Goal: Information Seeking & Learning: Understand process/instructions

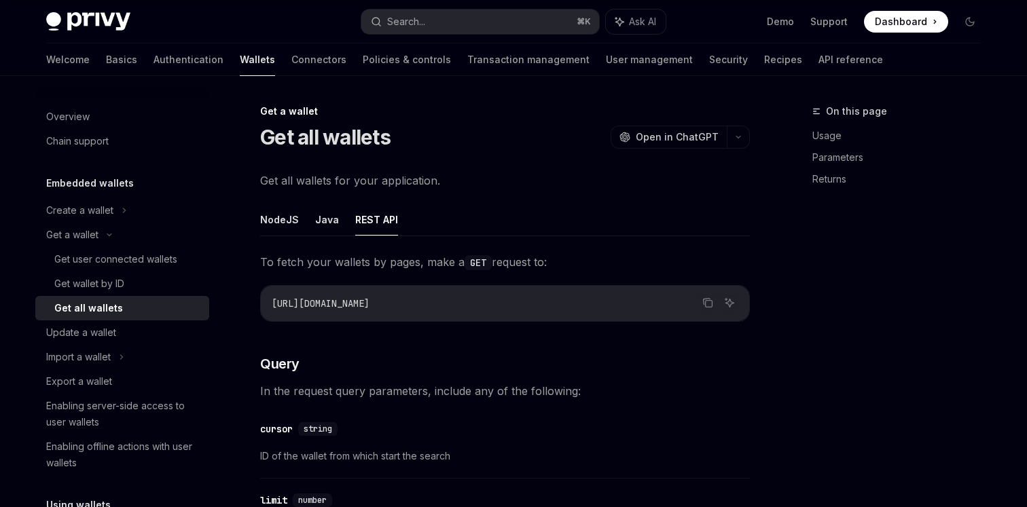
scroll to position [114, 0]
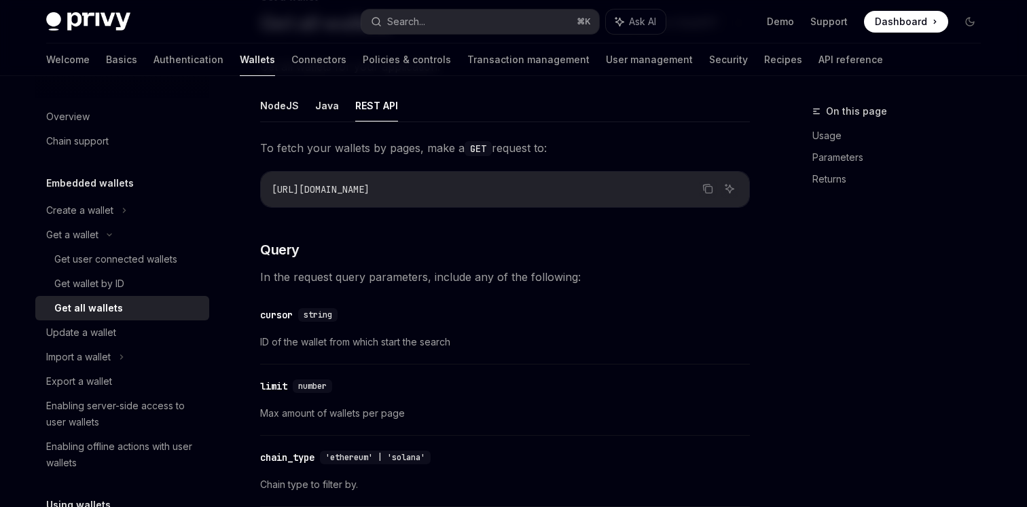
click at [348, 191] on span "[URL][DOMAIN_NAME]" at bounding box center [321, 189] width 98 height 12
copy code "[URL][DOMAIN_NAME]"
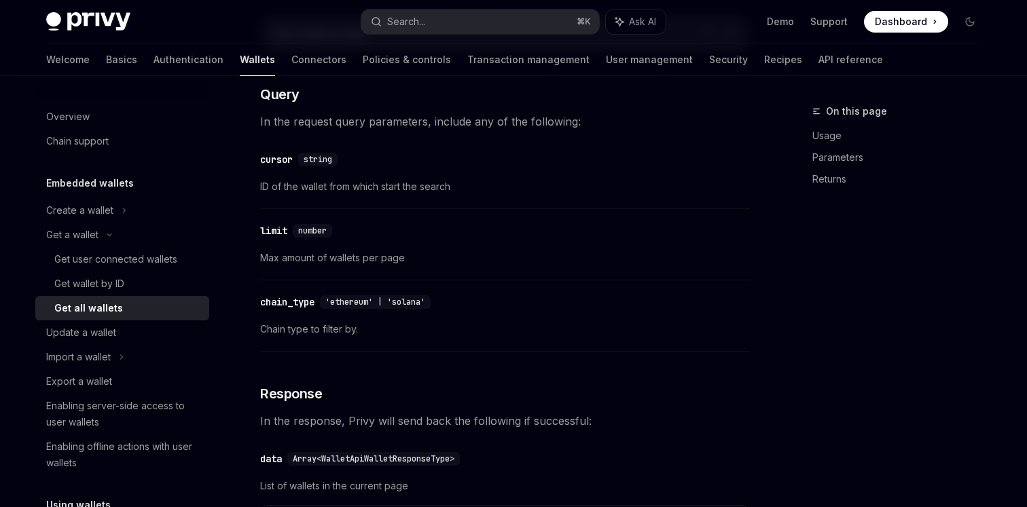
scroll to position [272, 0]
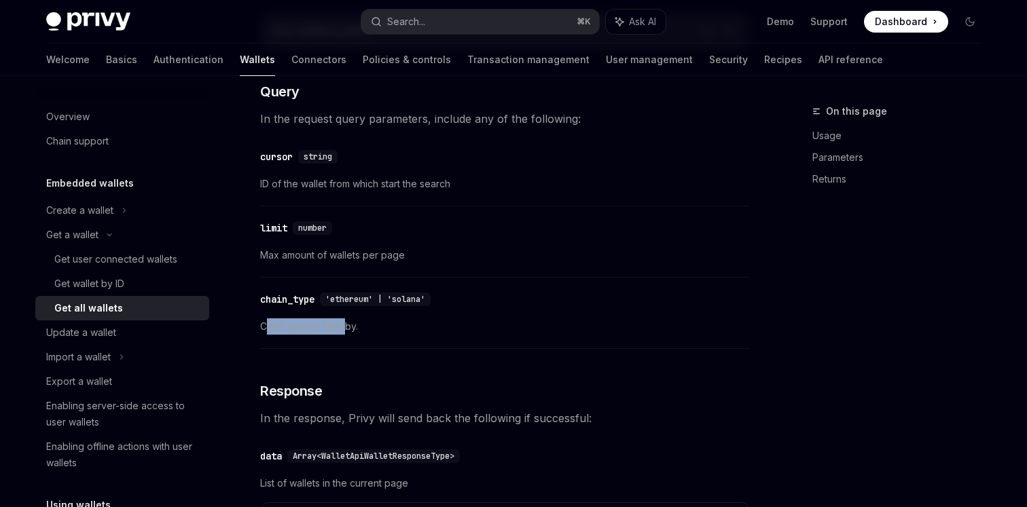
drag, startPoint x: 266, startPoint y: 325, endPoint x: 345, endPoint y: 327, distance: 78.8
click at [345, 327] on span "Chain type to filter by." at bounding box center [505, 327] width 490 height 16
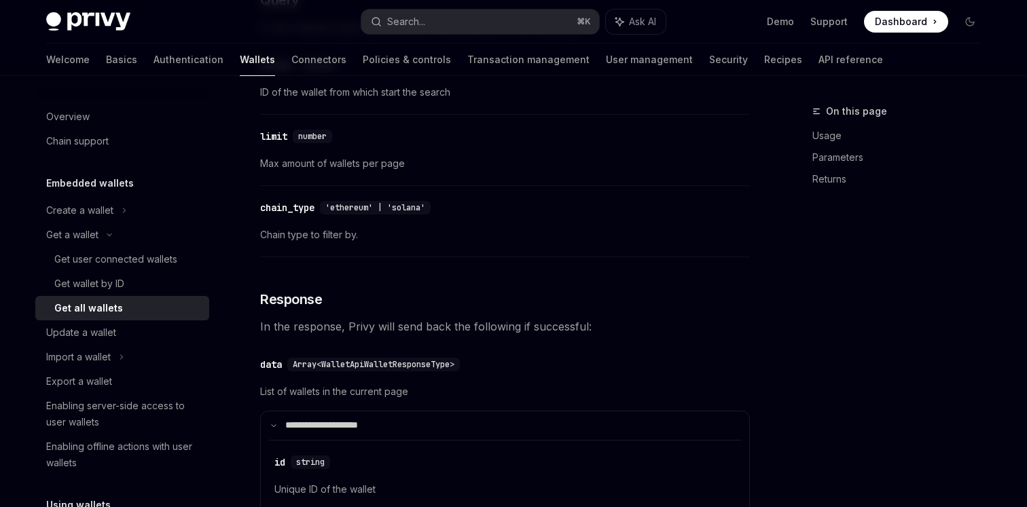
scroll to position [365, 0]
drag, startPoint x: 259, startPoint y: 321, endPoint x: 324, endPoint y: 321, distance: 65.2
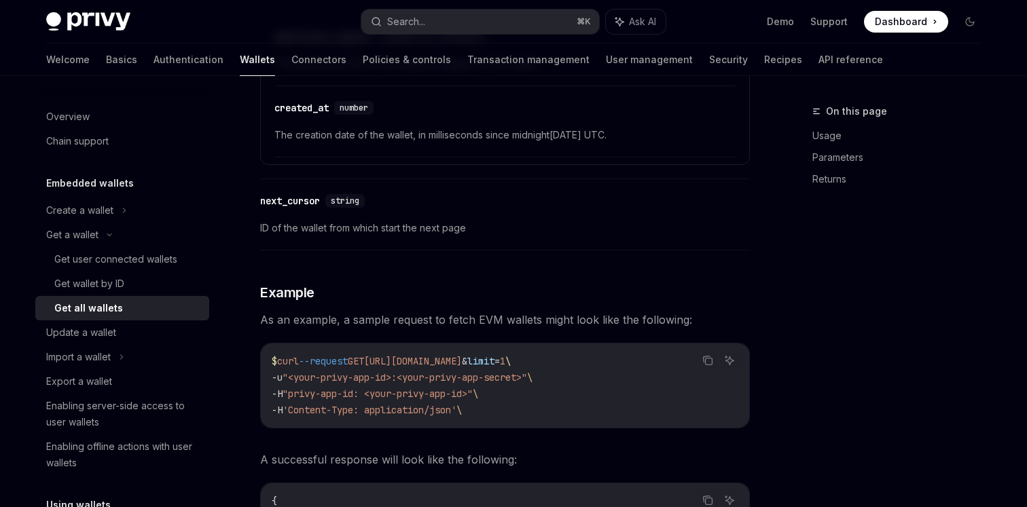
scroll to position [1152, 0]
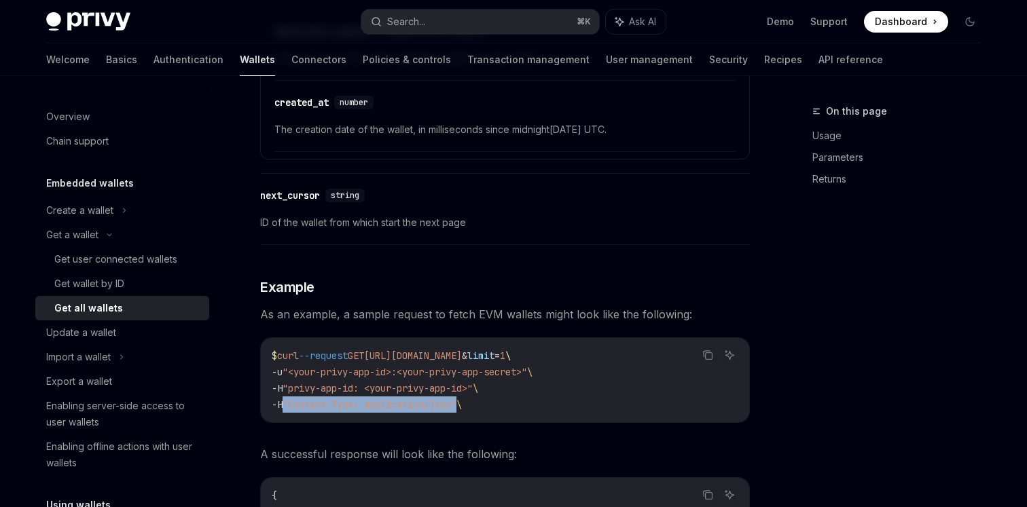
drag, startPoint x: 290, startPoint y: 404, endPoint x: 469, endPoint y: 409, distance: 179.4
click at [456, 409] on span "'Content-Type: application/json'" at bounding box center [370, 405] width 174 height 12
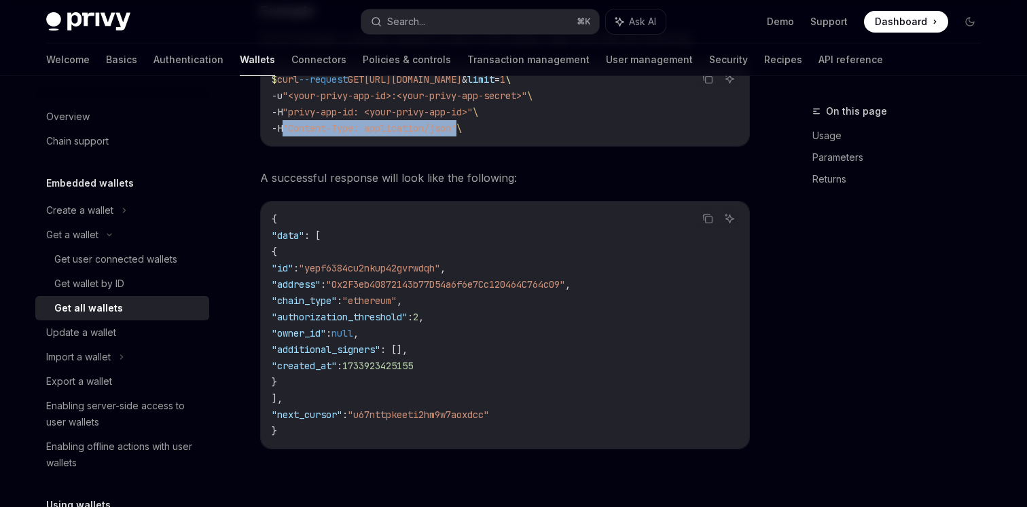
scroll to position [1439, 0]
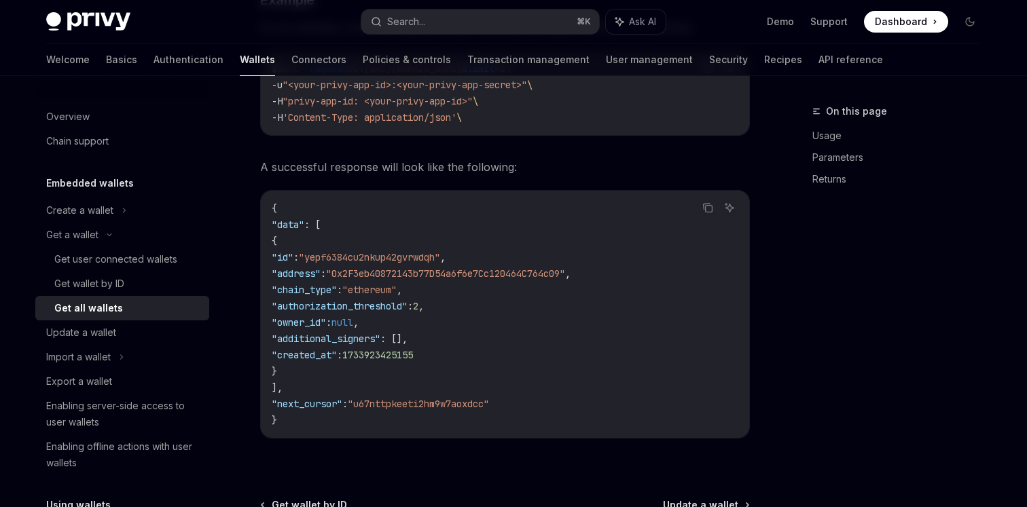
click at [413, 361] on span "1733923425155" at bounding box center [377, 355] width 71 height 12
click at [380, 345] on span ""additional_signers"" at bounding box center [326, 339] width 109 height 12
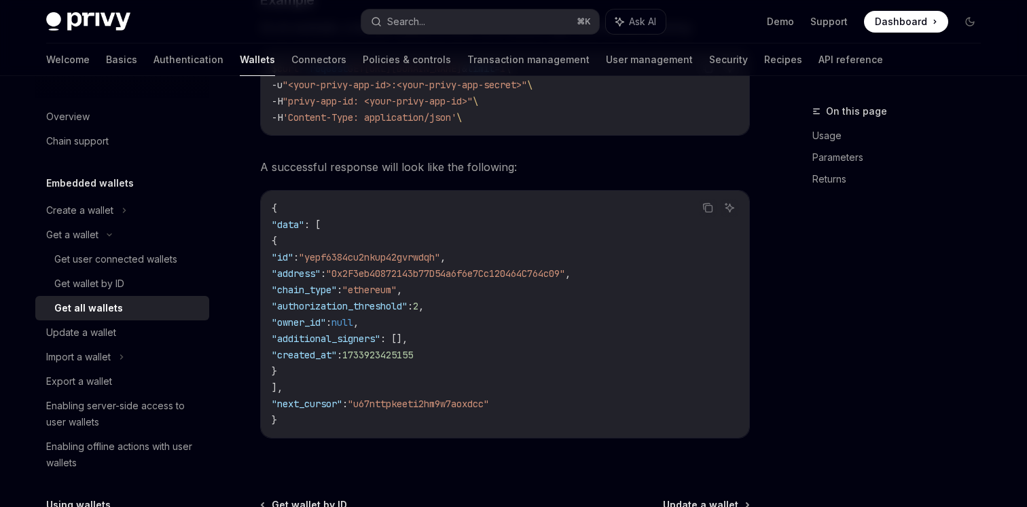
click at [326, 329] on span ""owner_id"" at bounding box center [299, 323] width 54 height 12
click at [342, 312] on span ""authorization_threshold"" at bounding box center [340, 306] width 136 height 12
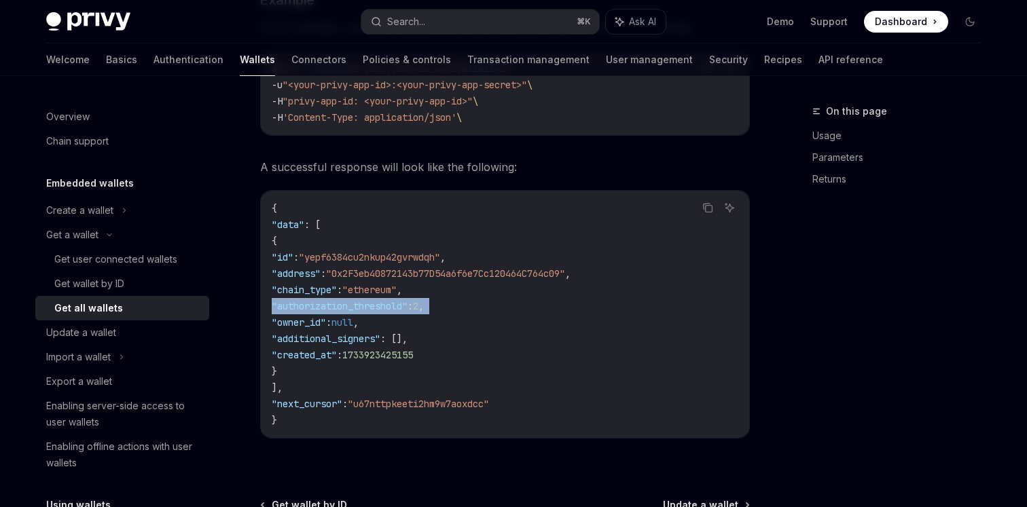
click at [342, 312] on span ""authorization_threshold"" at bounding box center [340, 306] width 136 height 12
click at [333, 296] on span ""chain_type"" at bounding box center [304, 290] width 65 height 12
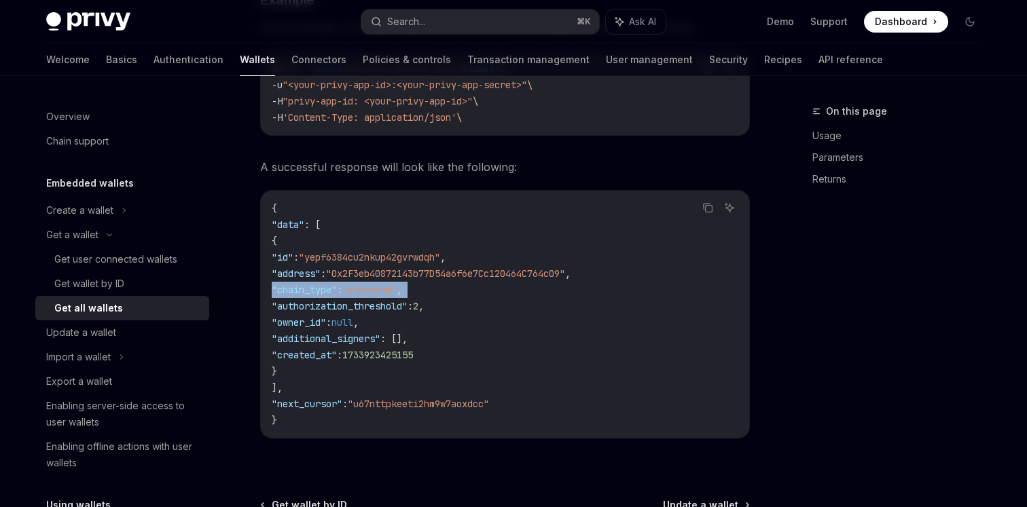
click at [333, 296] on span ""chain_type"" at bounding box center [304, 290] width 65 height 12
click at [321, 279] on span ""address"" at bounding box center [296, 274] width 49 height 12
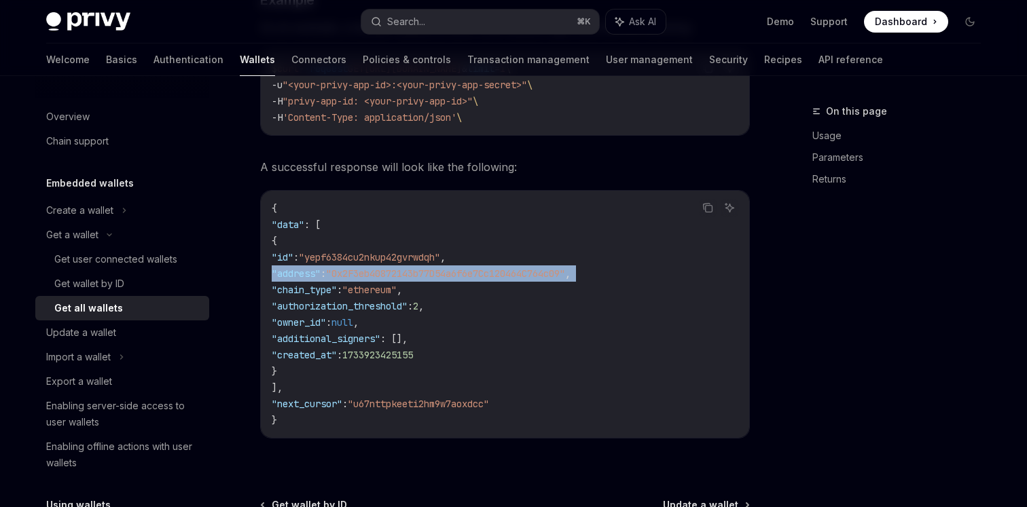
click at [321, 279] on span ""address"" at bounding box center [296, 274] width 49 height 12
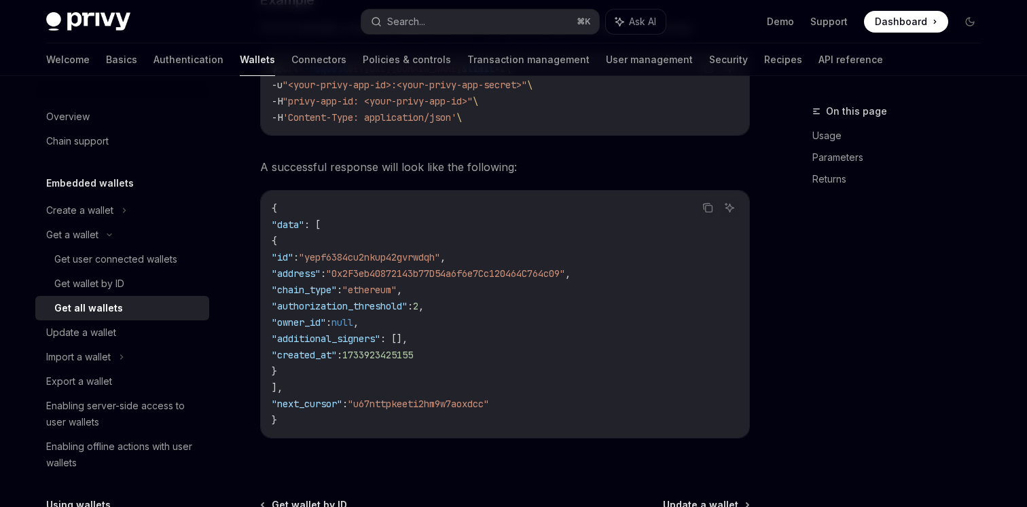
click at [293, 262] on span ""id"" at bounding box center [283, 257] width 22 height 12
click at [321, 277] on span ""address"" at bounding box center [296, 274] width 49 height 12
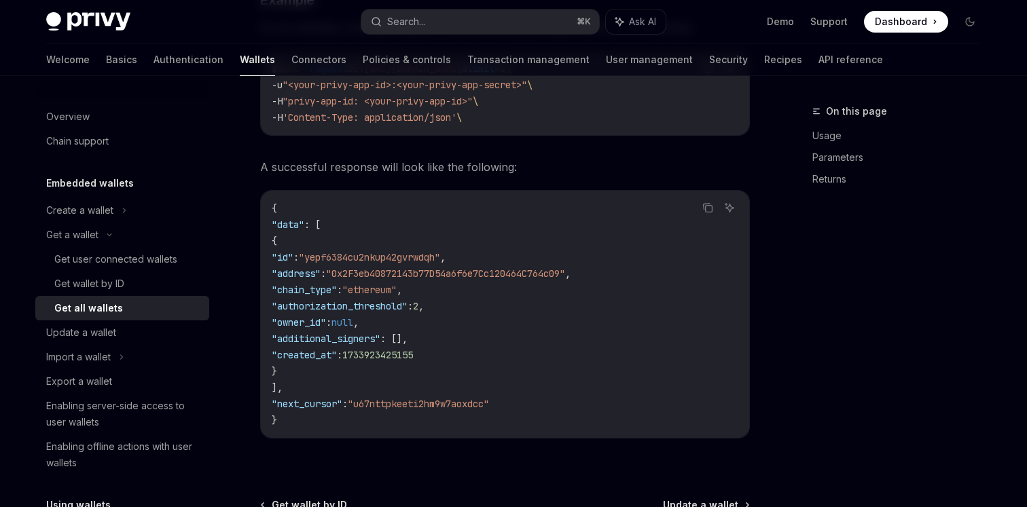
click at [321, 277] on span ""address"" at bounding box center [296, 274] width 49 height 12
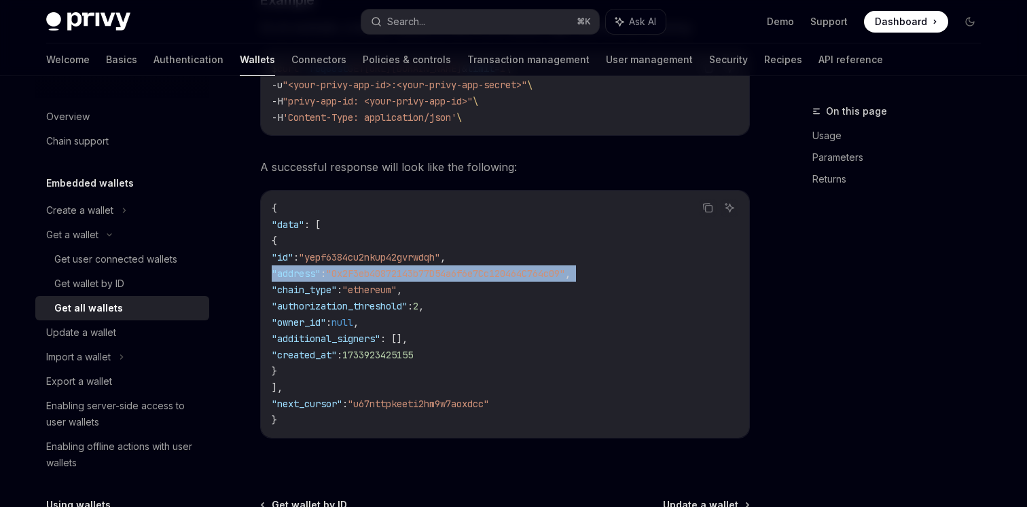
click at [321, 277] on span ""address"" at bounding box center [296, 274] width 49 height 12
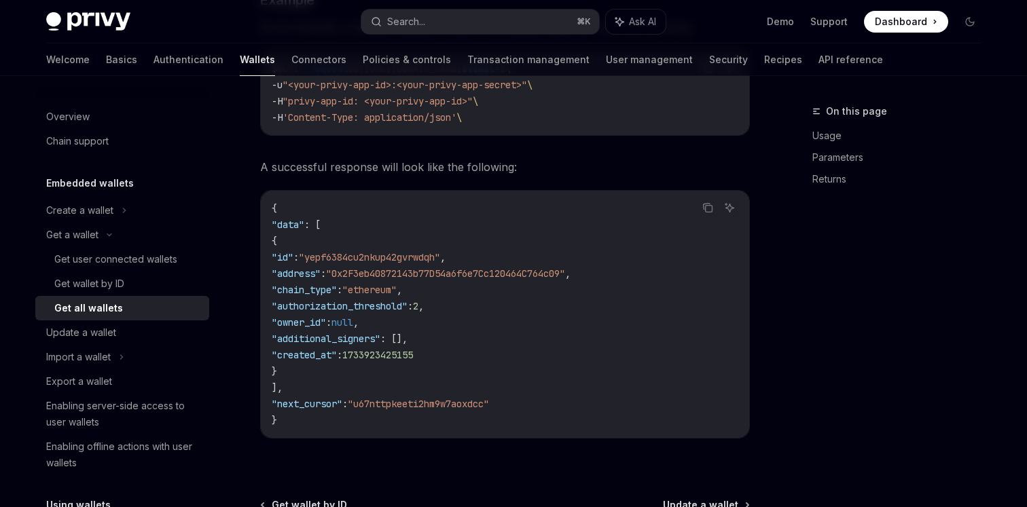
click at [321, 289] on span ""chain_type"" at bounding box center [304, 290] width 65 height 12
click at [324, 310] on span ""authorization_threshold"" at bounding box center [340, 306] width 136 height 12
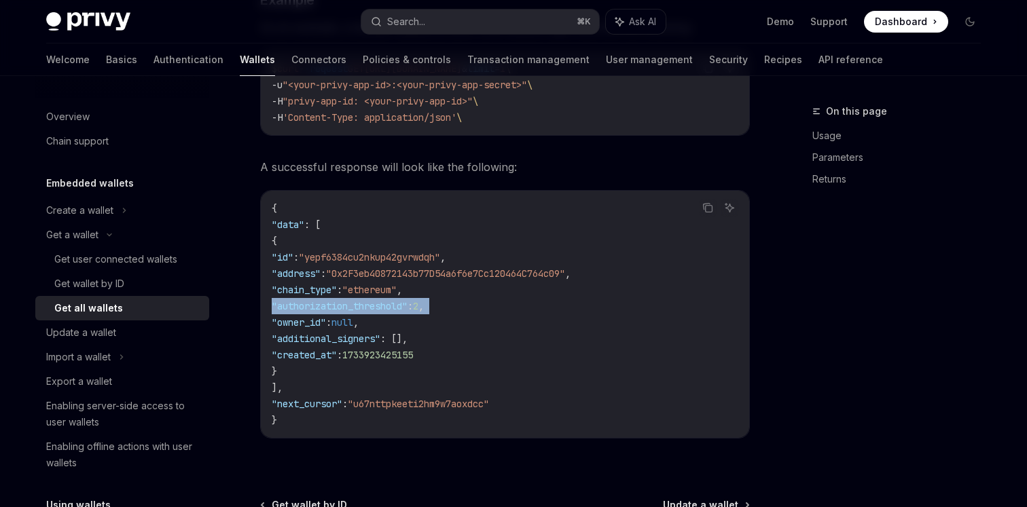
click at [324, 310] on span ""authorization_threshold"" at bounding box center [340, 306] width 136 height 12
click at [324, 324] on span ""owner_id"" at bounding box center [299, 323] width 54 height 12
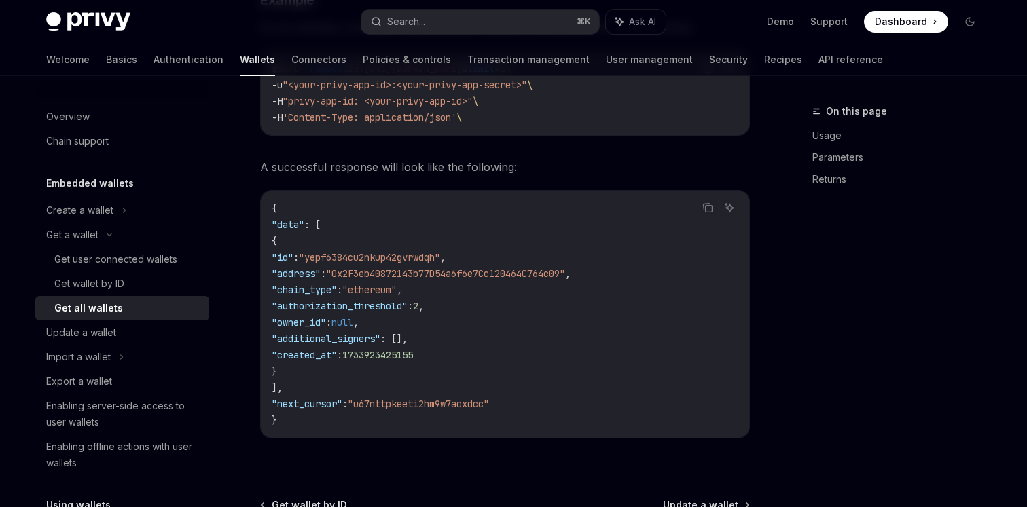
click at [327, 344] on span ""additional_signers"" at bounding box center [326, 339] width 109 height 12
click at [327, 358] on span ""created_at"" at bounding box center [304, 355] width 65 height 12
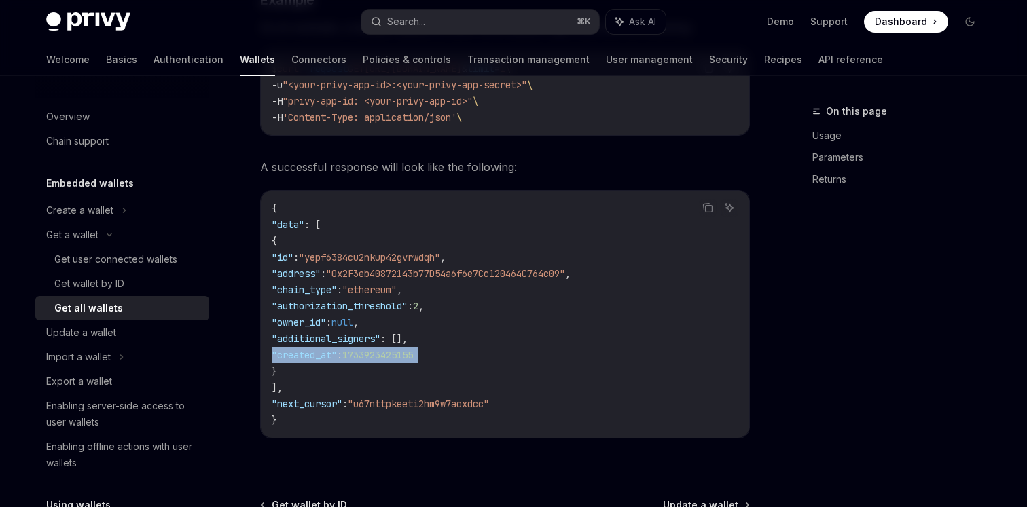
click at [327, 358] on span ""created_at"" at bounding box center [304, 355] width 65 height 12
click at [329, 408] on span ""next_cursor"" at bounding box center [307, 404] width 71 height 12
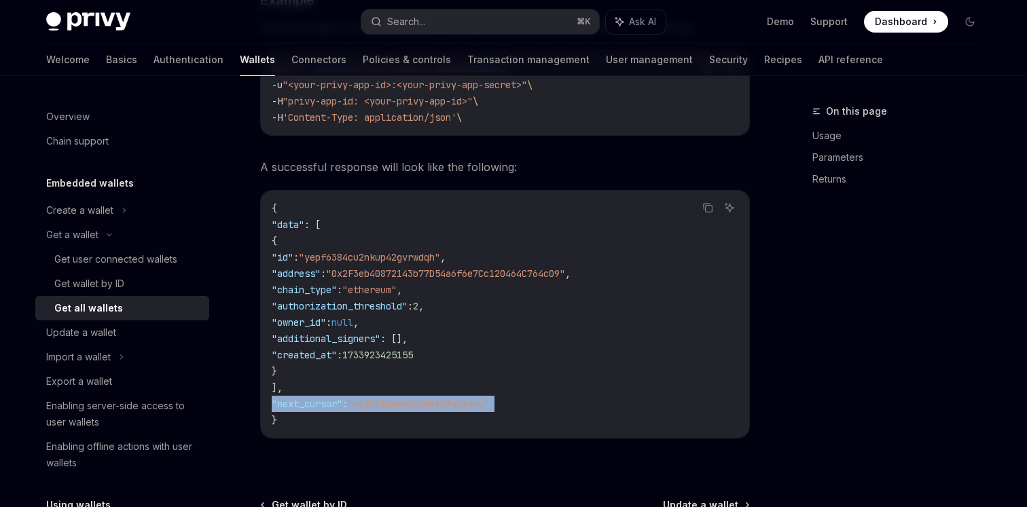
click at [329, 408] on span ""next_cursor"" at bounding box center [307, 404] width 71 height 12
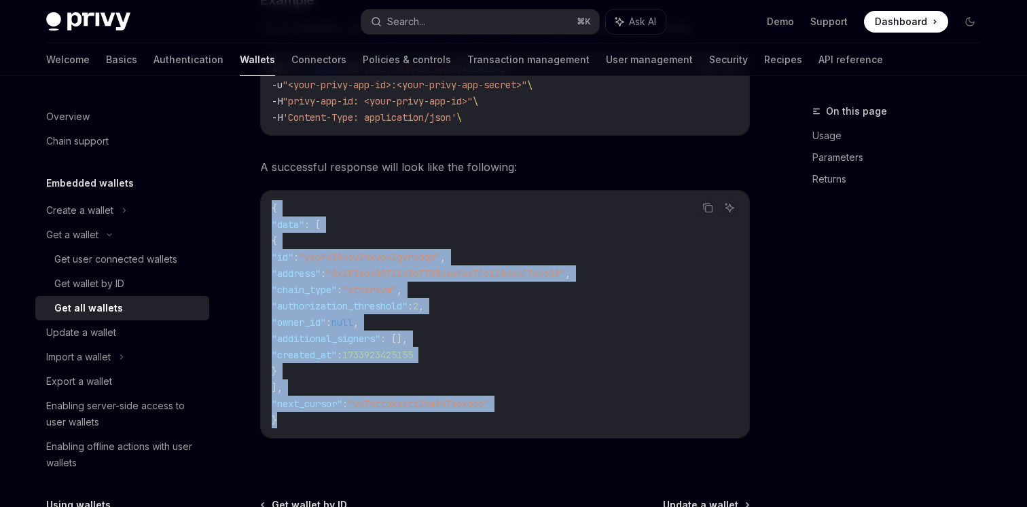
drag, startPoint x: 272, startPoint y: 211, endPoint x: 294, endPoint y: 425, distance: 215.1
click at [295, 425] on code "{ "data" : [ { "id" : "yepf6384cu2nkup42gvrwdqh" , "address" : "0x2F3eb40872143…" at bounding box center [505, 314] width 467 height 228
click at [294, 425] on code "{ "data" : [ { "id" : "yepf6384cu2nkup42gvrwdqh" , "address" : "0x2F3eb40872143…" at bounding box center [505, 314] width 467 height 228
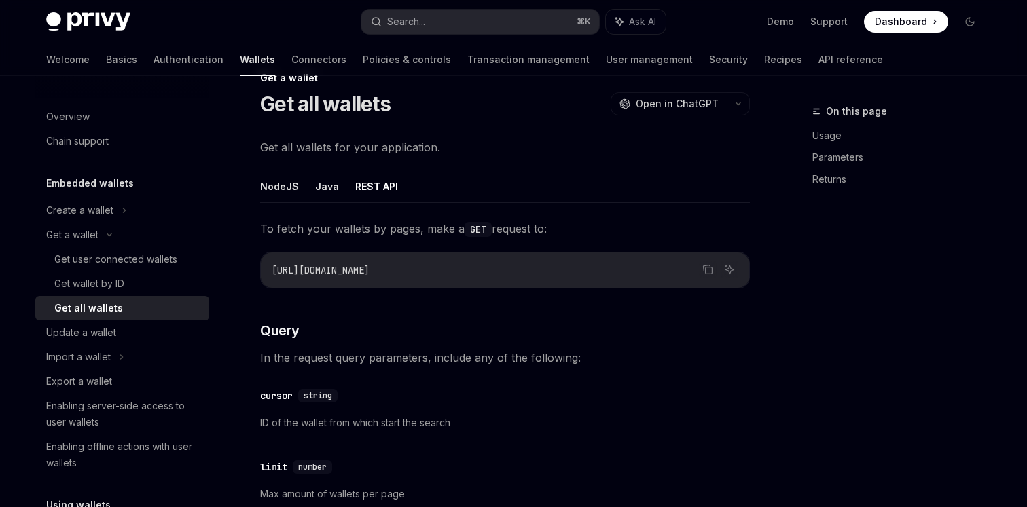
scroll to position [34, 0]
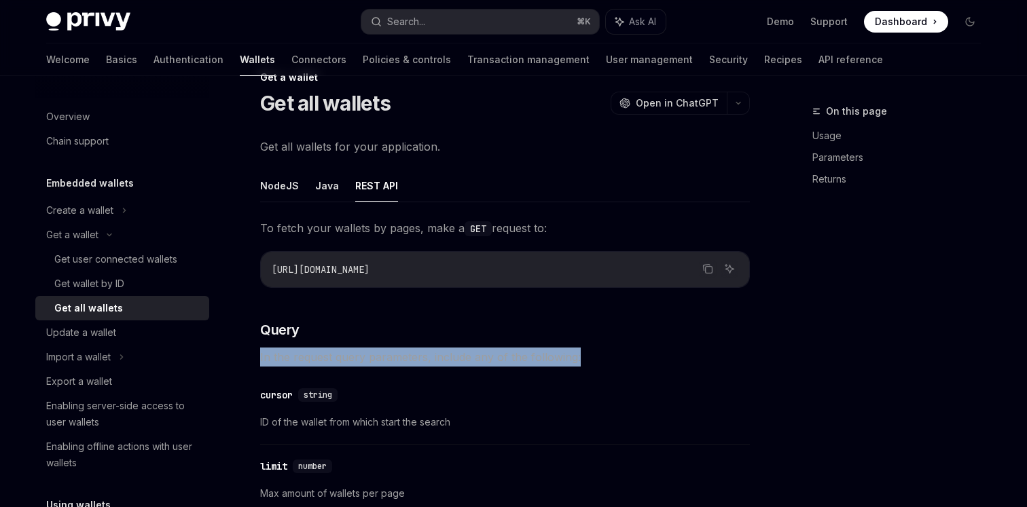
drag, startPoint x: 259, startPoint y: 357, endPoint x: 598, endPoint y: 359, distance: 339.0
click at [598, 359] on span "In the request query parameters, include any of the following:" at bounding box center [505, 357] width 490 height 19
drag, startPoint x: 259, startPoint y: 355, endPoint x: 647, endPoint y: 352, distance: 387.9
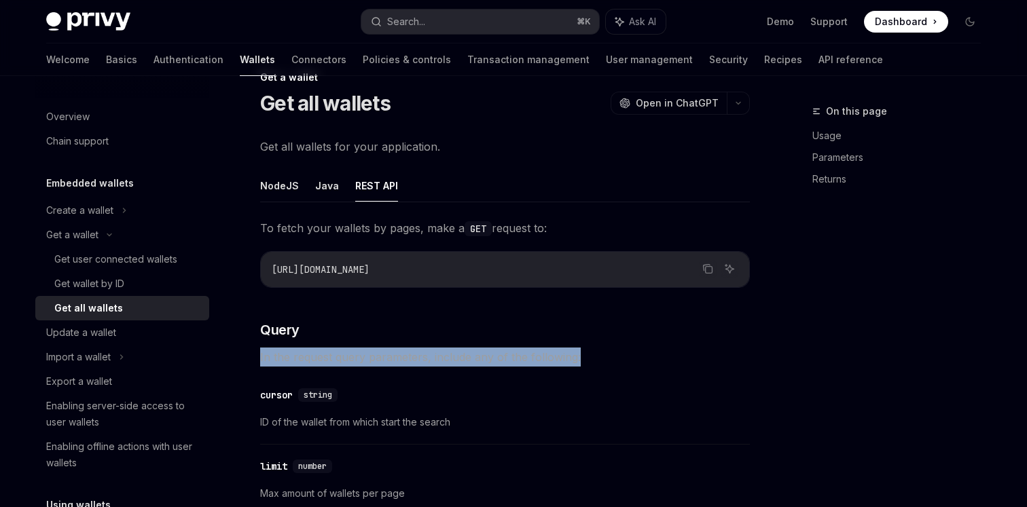
click at [647, 352] on span "In the request query parameters, include any of the following:" at bounding box center [505, 357] width 490 height 19
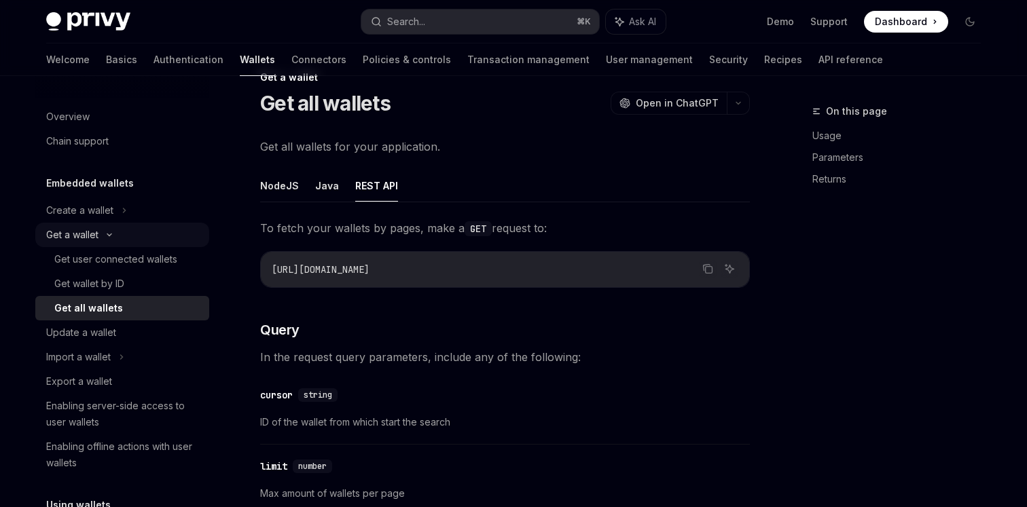
click at [72, 234] on div "Get a wallet" at bounding box center [72, 235] width 52 height 16
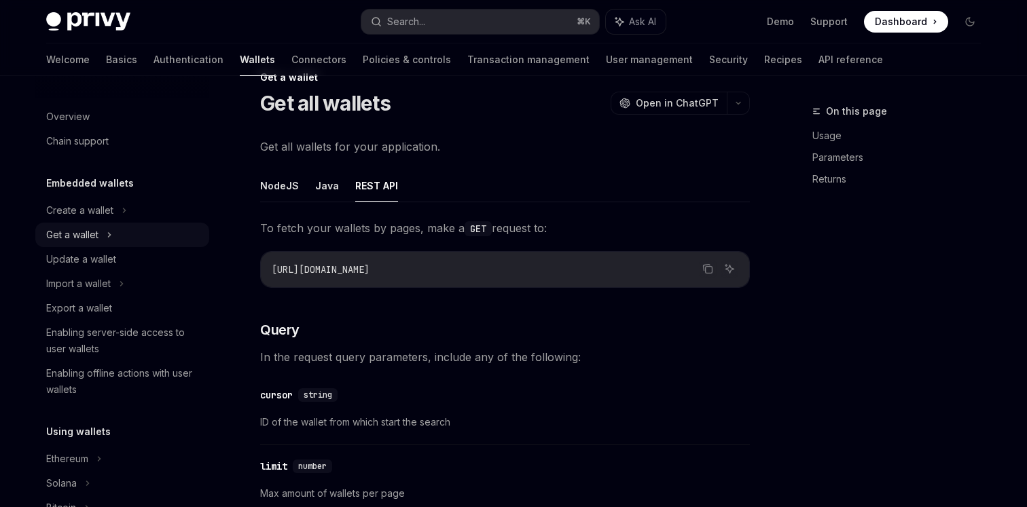
click at [72, 234] on div "Get a wallet" at bounding box center [72, 235] width 52 height 16
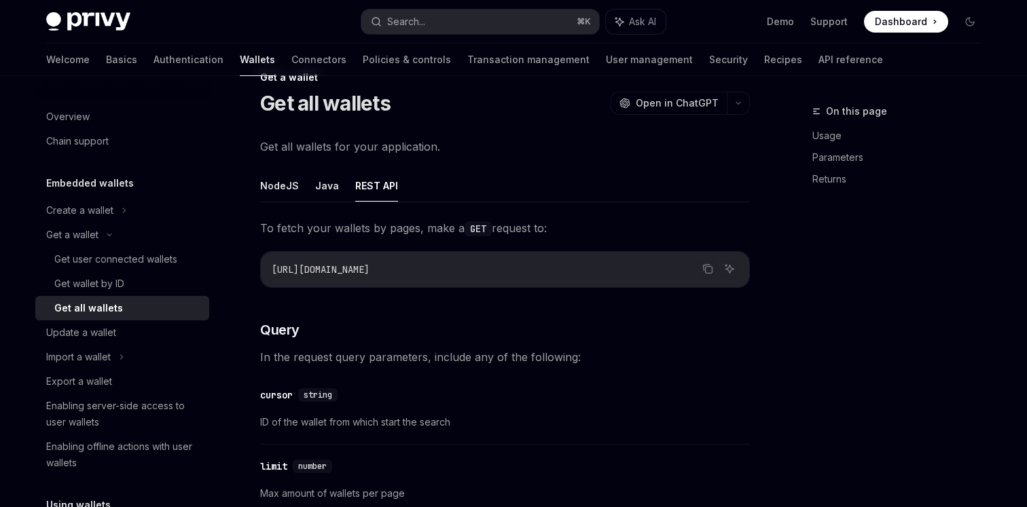
click at [84, 302] on div "Get all wallets" at bounding box center [88, 308] width 69 height 16
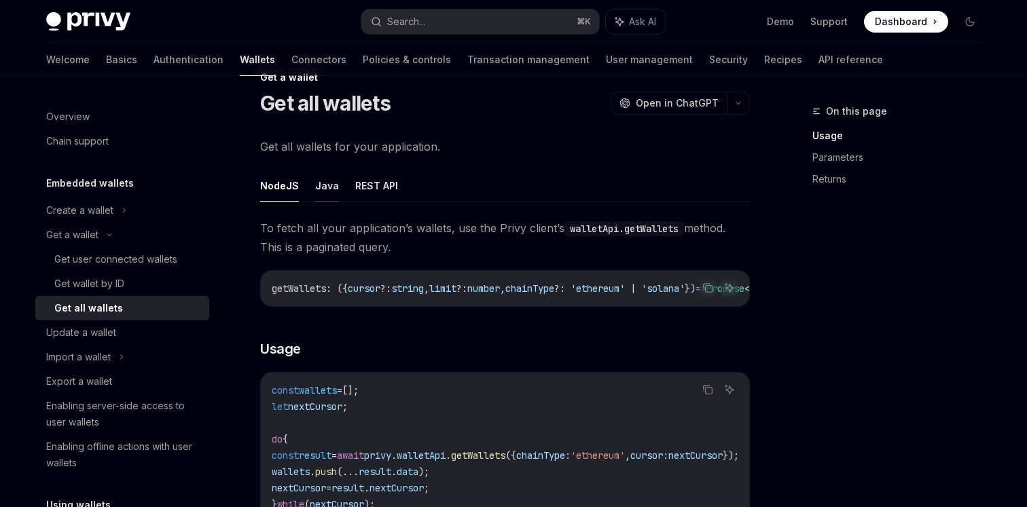
click at [330, 179] on button "Java" at bounding box center [327, 186] width 24 height 32
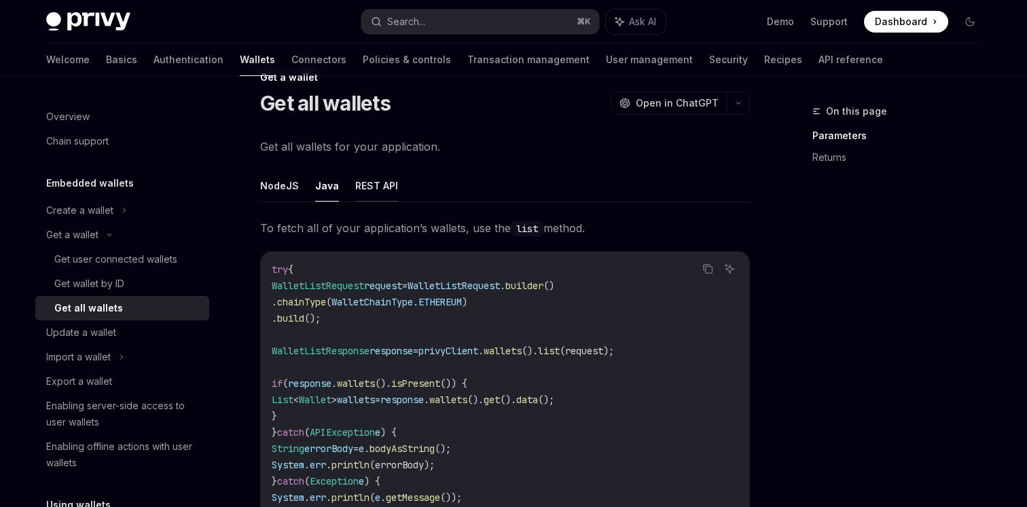
click at [384, 180] on button "REST API" at bounding box center [376, 186] width 43 height 32
type textarea "*"
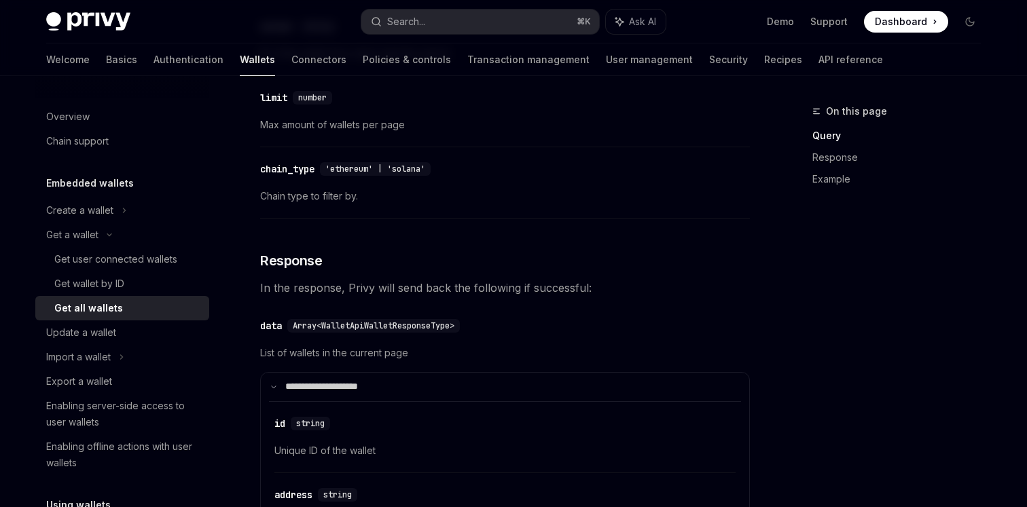
scroll to position [403, 0]
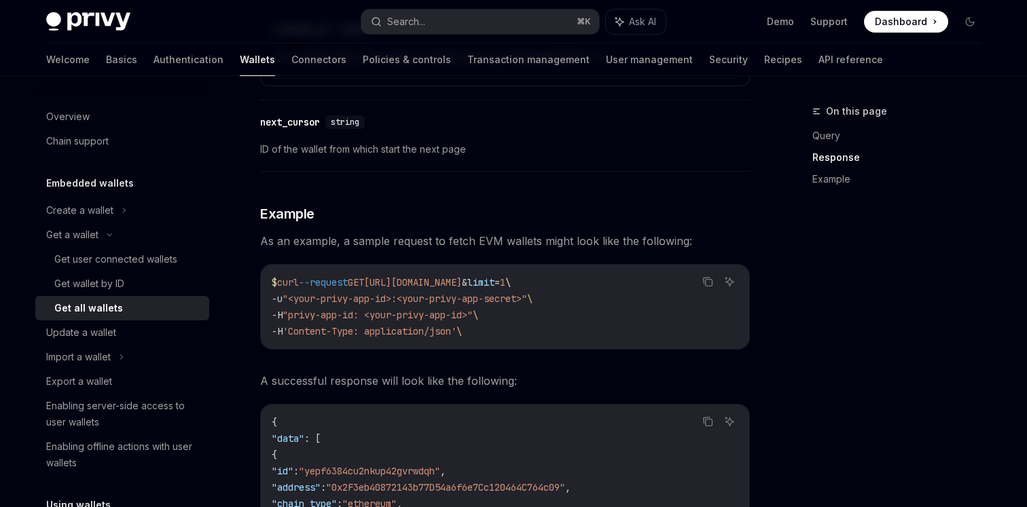
scroll to position [1226, 0]
click at [707, 282] on icon "Copy the contents from the code block" at bounding box center [707, 281] width 11 height 11
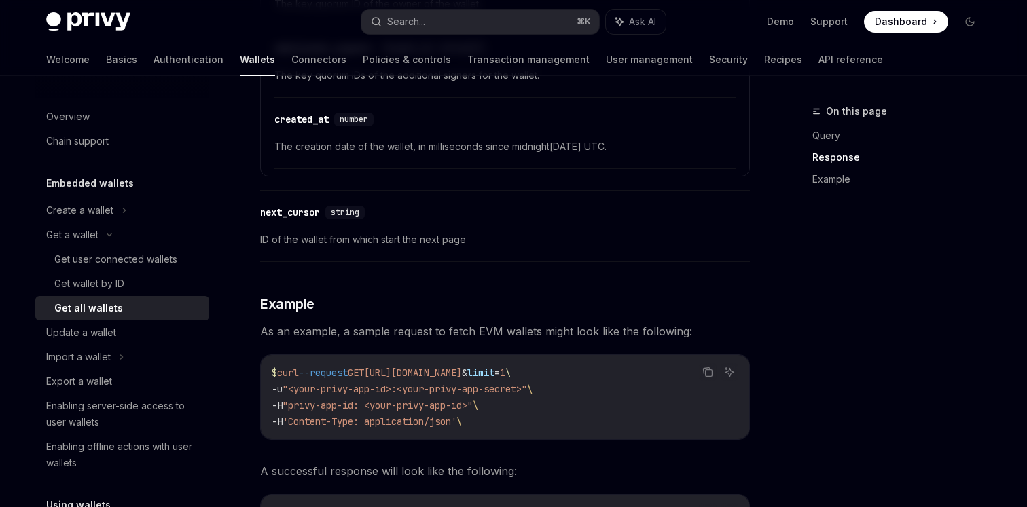
scroll to position [1194, 0]
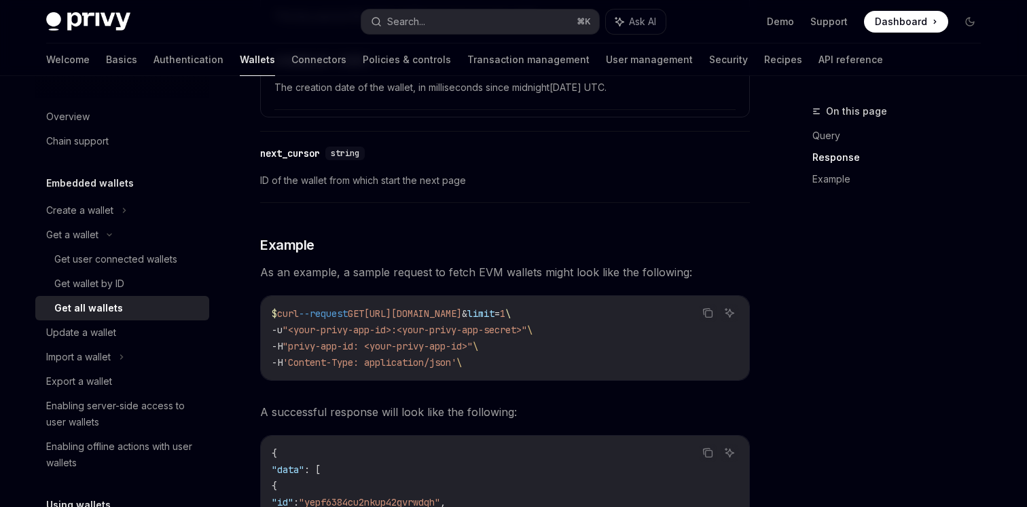
click at [462, 310] on span "[URL][DOMAIN_NAME]" at bounding box center [413, 314] width 98 height 12
copy span "ethereum"
drag, startPoint x: 576, startPoint y: 312, endPoint x: 631, endPoint y: 312, distance: 55.0
click at [462, 312] on span "[URL][DOMAIN_NAME]" at bounding box center [413, 314] width 98 height 12
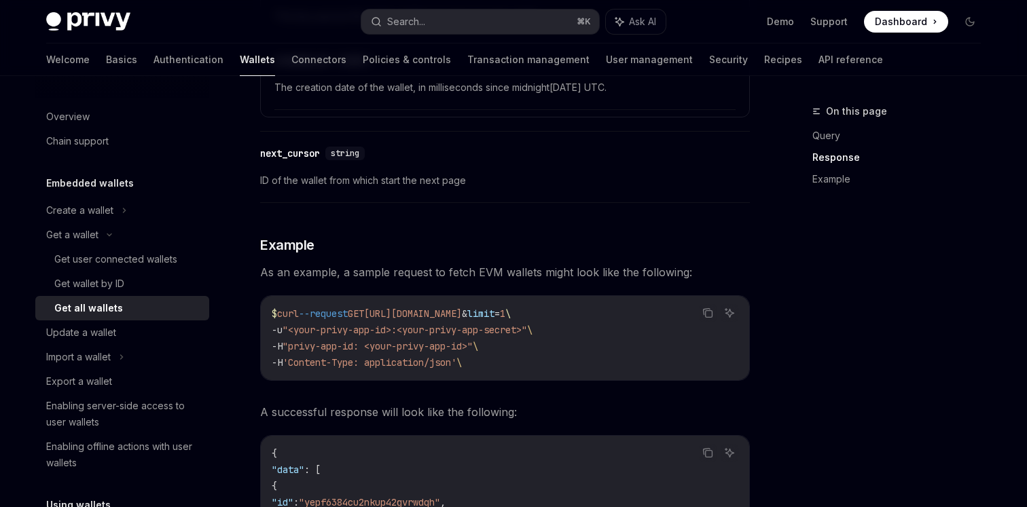
copy span "chain_type"
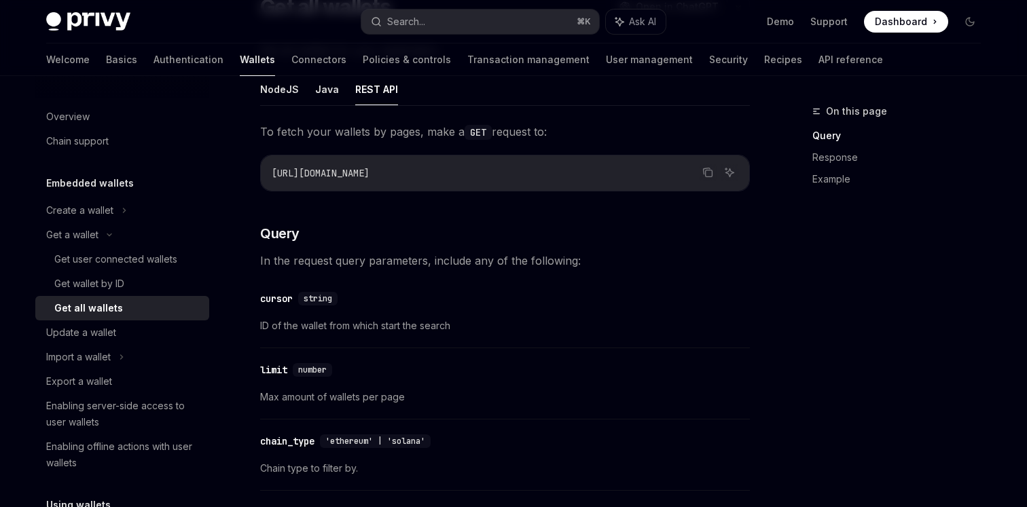
scroll to position [0, 0]
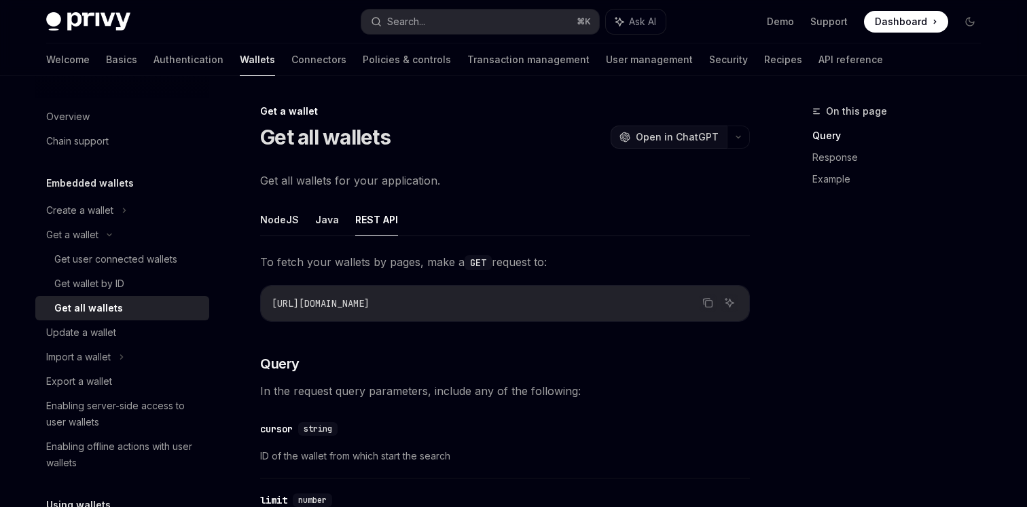
click at [666, 139] on span "Open in ChatGPT" at bounding box center [677, 137] width 83 height 14
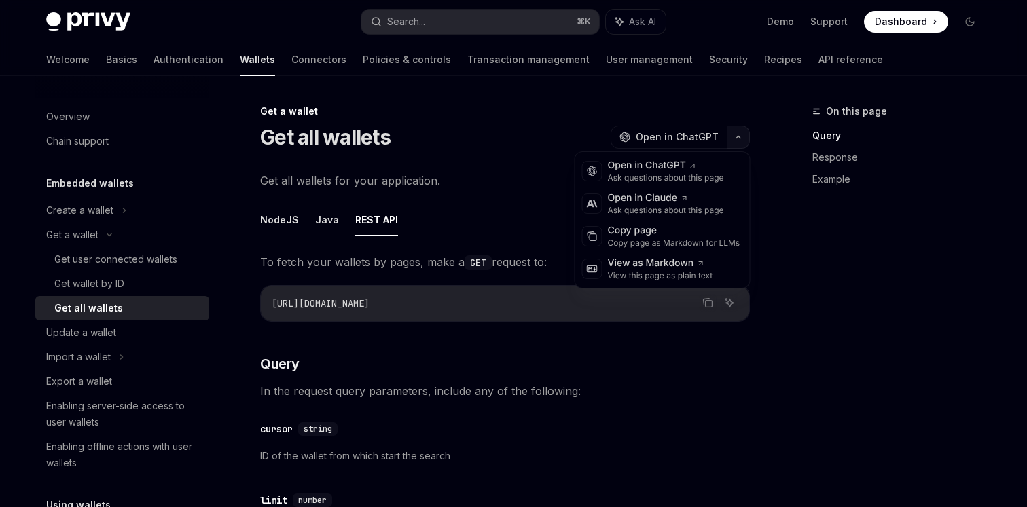
click at [738, 139] on icon "button" at bounding box center [738, 136] width 16 height 5
click at [670, 168] on div "Open in ChatGPT" at bounding box center [666, 166] width 116 height 14
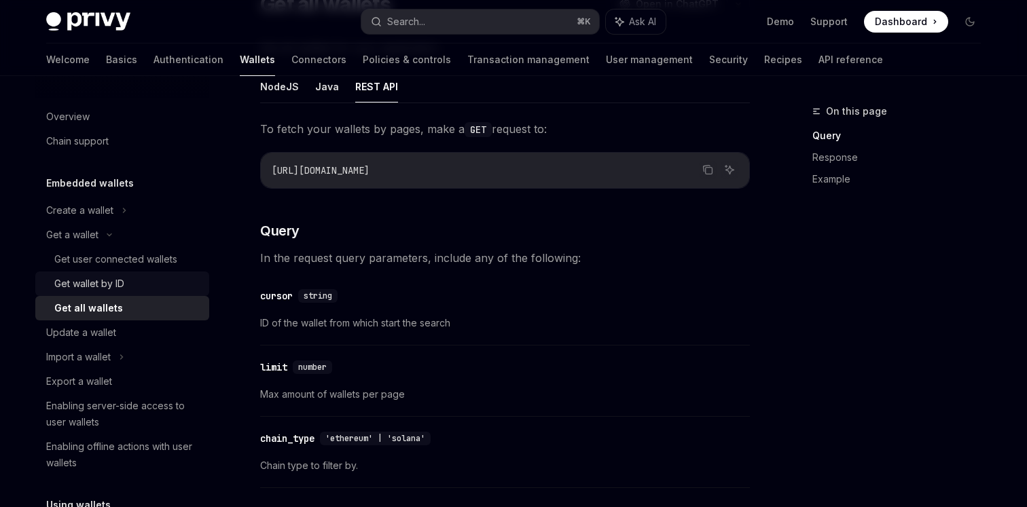
scroll to position [130, 0]
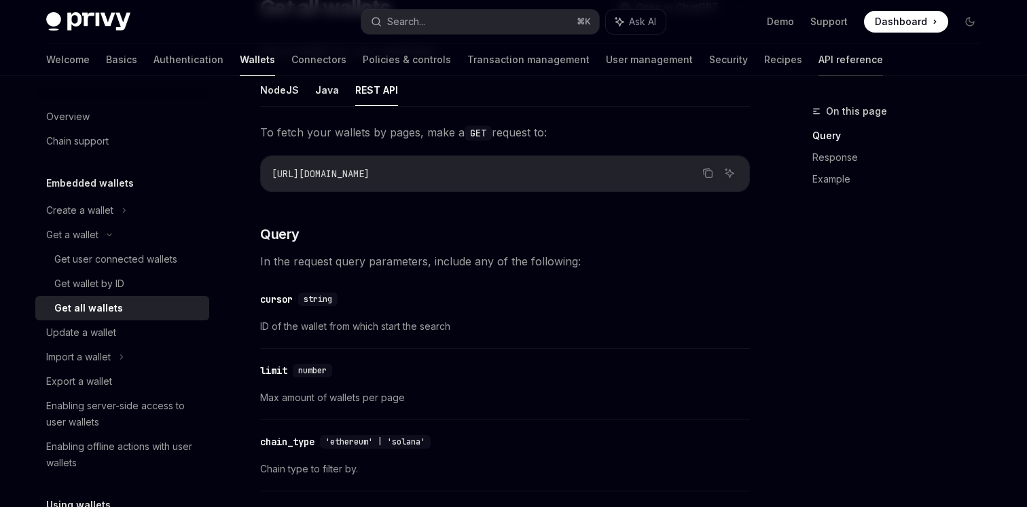
click at [819, 65] on link "API reference" at bounding box center [851, 59] width 65 height 33
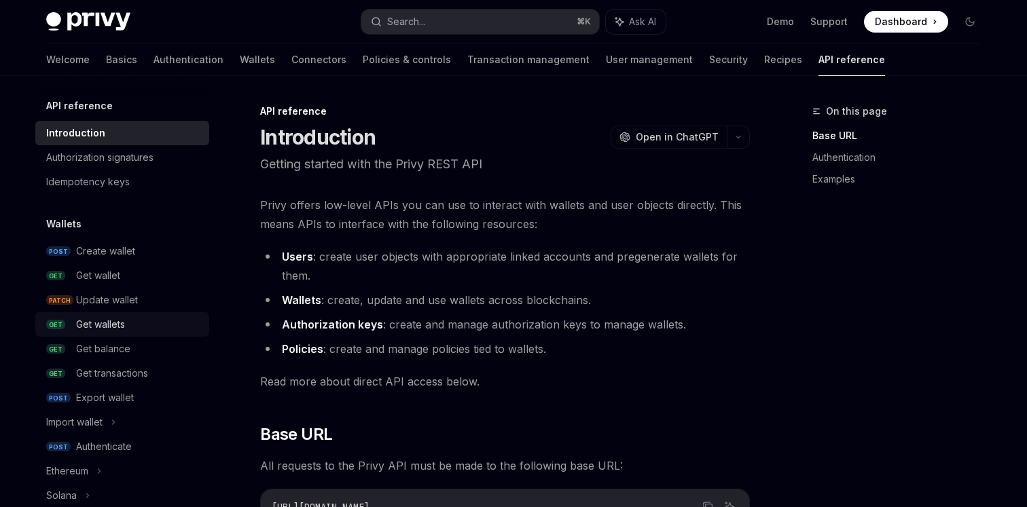
click at [107, 327] on div "Get wallets" at bounding box center [100, 325] width 49 height 16
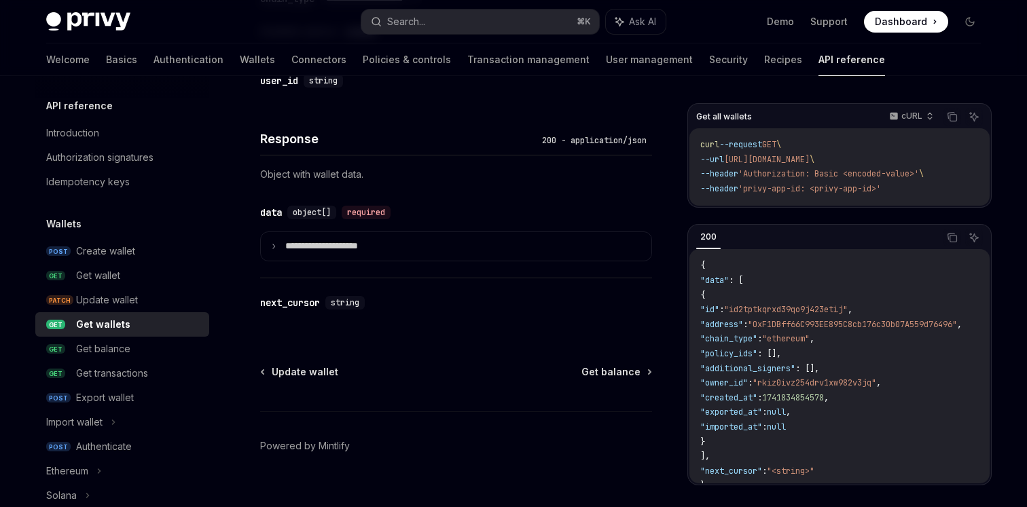
scroll to position [761, 0]
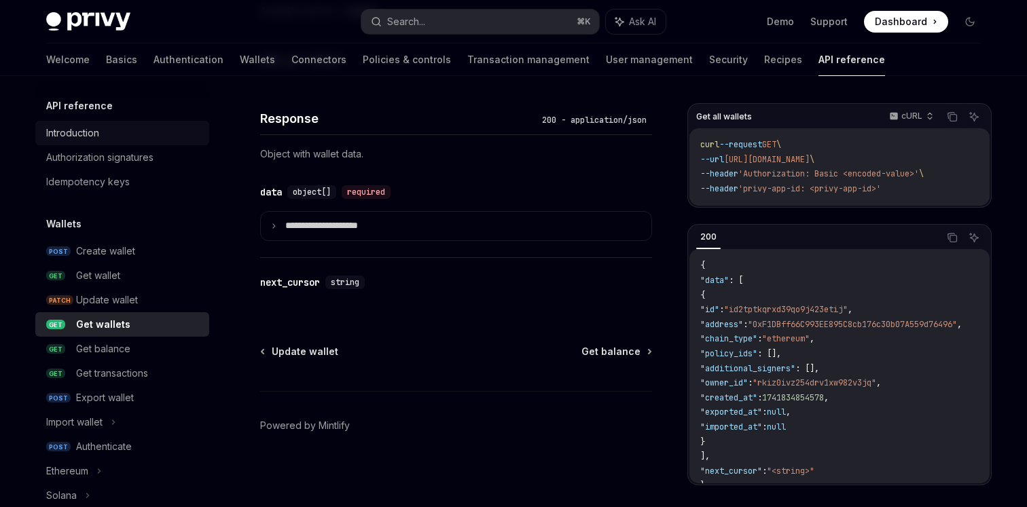
click at [73, 130] on div "Introduction" at bounding box center [72, 133] width 53 height 16
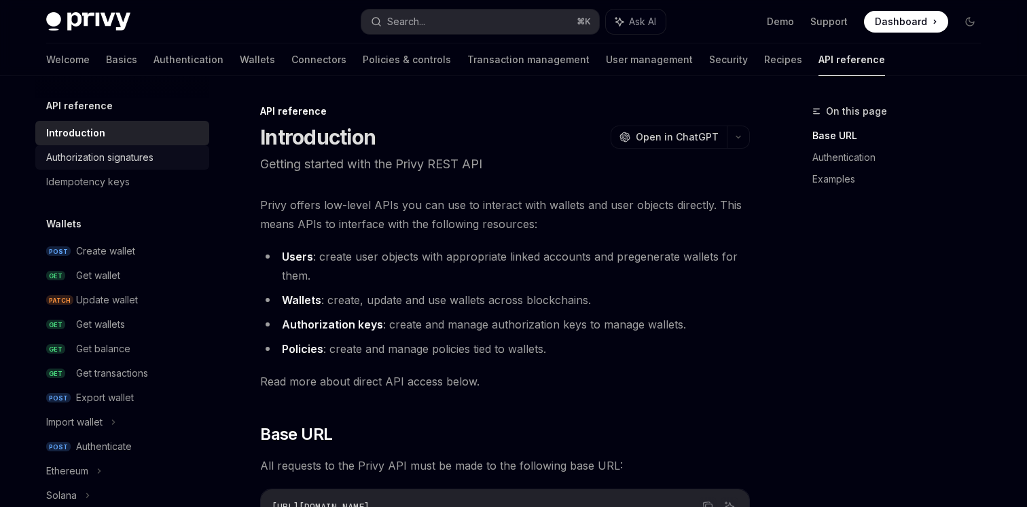
click at [92, 151] on div "Authorization signatures" at bounding box center [99, 157] width 107 height 16
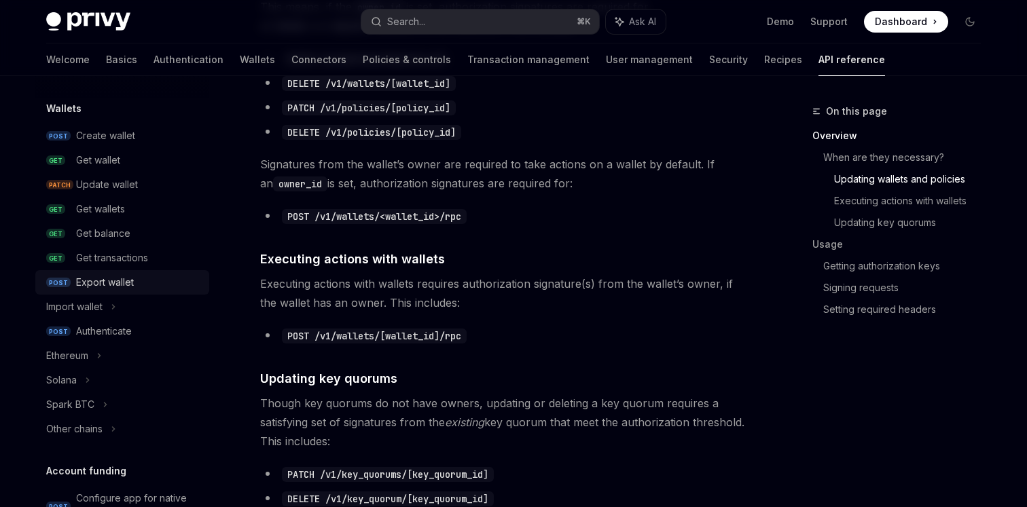
scroll to position [117, 0]
click at [83, 379] on div "Solana" at bounding box center [122, 379] width 174 height 24
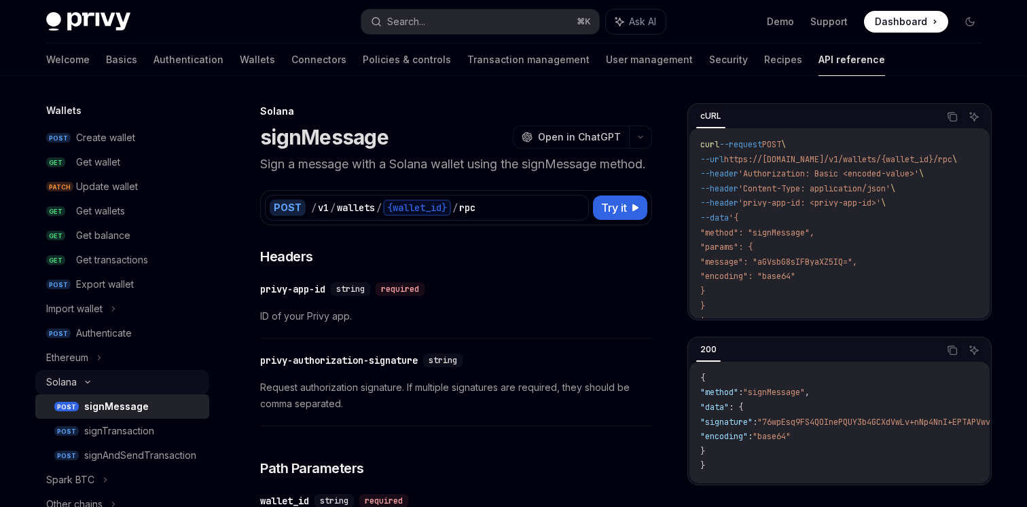
scroll to position [105, 0]
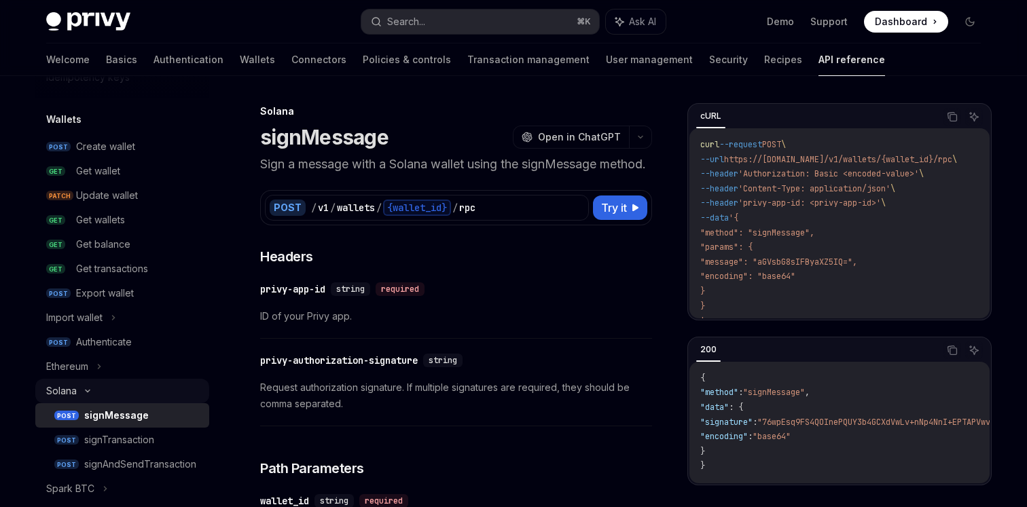
click at [82, 386] on div "Solana" at bounding box center [122, 391] width 174 height 24
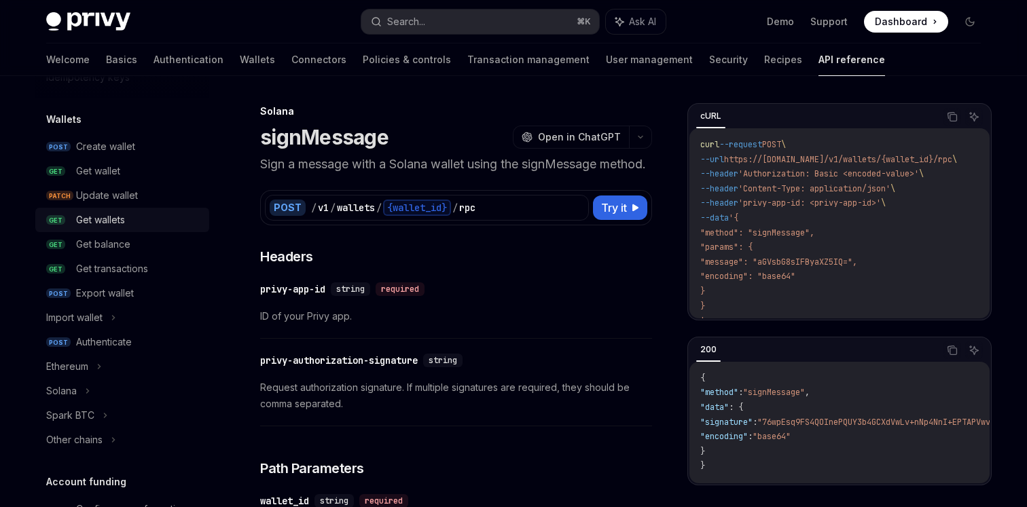
click at [137, 217] on div "Get wallets" at bounding box center [138, 220] width 125 height 16
type textarea "*"
